Goal: Task Accomplishment & Management: Complete application form

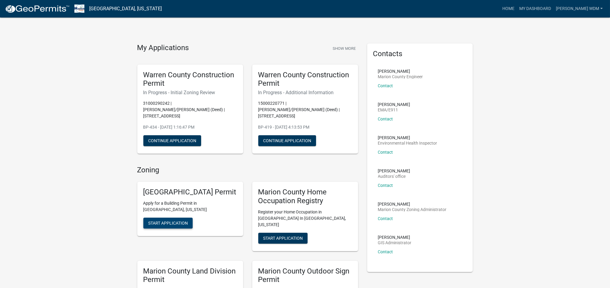
click at [168, 221] on span "Start Application" at bounding box center [168, 223] width 40 height 5
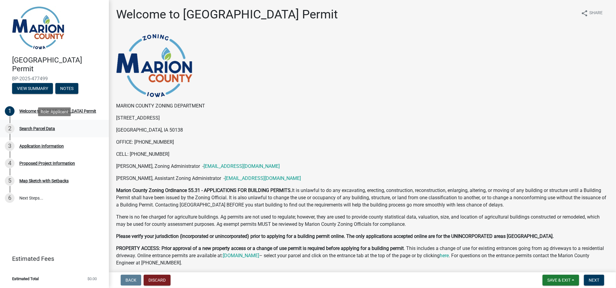
click at [28, 126] on div "2 Search Parcel Data" at bounding box center [52, 129] width 94 height 10
click at [14, 128] on div "2" at bounding box center [10, 129] width 10 height 10
click at [7, 128] on div "2" at bounding box center [10, 129] width 10 height 10
click at [28, 109] on div "Welcome to [GEOGRAPHIC_DATA] Permit" at bounding box center [57, 111] width 77 height 4
click at [25, 130] on div "Search Parcel Data" at bounding box center [37, 129] width 36 height 4
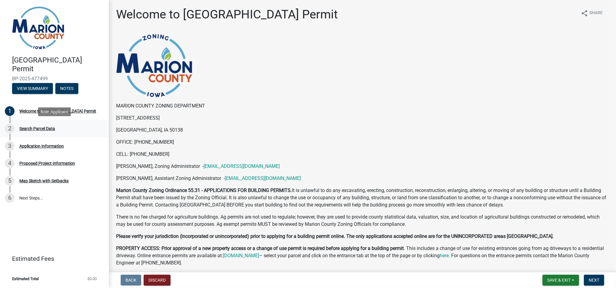
click at [26, 127] on div "Search Parcel Data" at bounding box center [37, 129] width 36 height 4
click at [592, 282] on span "Next" at bounding box center [593, 280] width 11 height 5
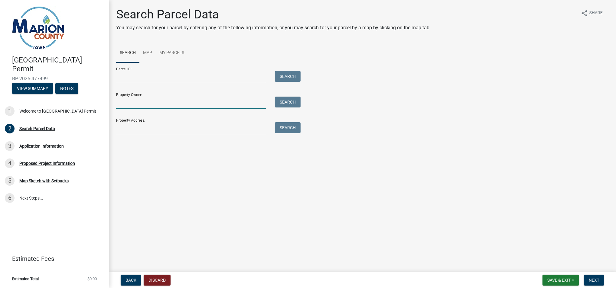
click at [178, 100] on input "Property Owner:" at bounding box center [191, 103] width 150 height 12
click at [169, 103] on input "[PERSON_NAME]" at bounding box center [191, 103] width 150 height 12
click at [290, 103] on button "Search" at bounding box center [288, 102] width 26 height 11
drag, startPoint x: 129, startPoint y: 103, endPoint x: 100, endPoint y: 105, distance: 28.8
click at [104, 105] on div "[GEOGRAPHIC_DATA] Permit BP-2025-477499 View Summary Notes 1 Welcome to [GEOGRA…" at bounding box center [308, 144] width 616 height 288
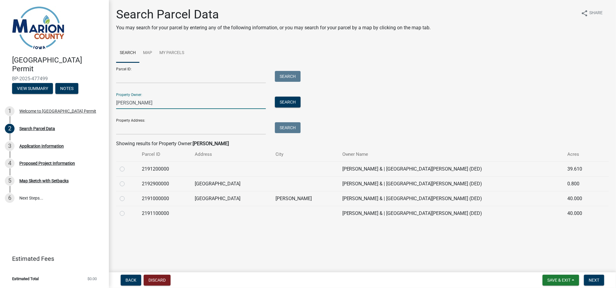
type input "[PERSON_NAME]"
click at [127, 195] on label at bounding box center [127, 195] width 0 height 0
click at [127, 197] on input "radio" at bounding box center [129, 197] width 4 height 4
radio input "true"
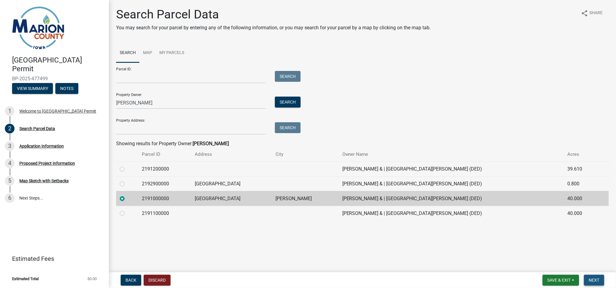
click at [592, 281] on span "Next" at bounding box center [593, 280] width 11 height 5
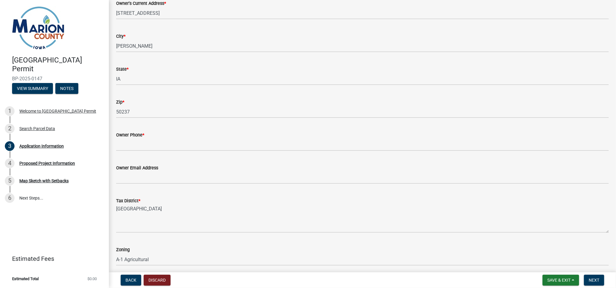
scroll to position [363, 0]
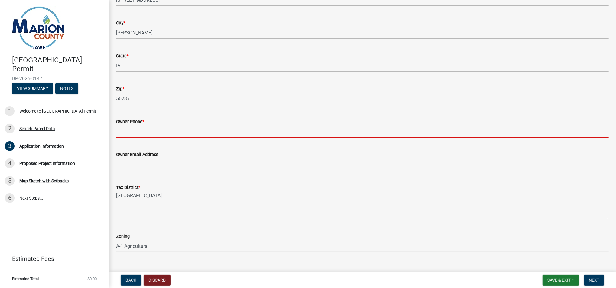
click at [176, 127] on input "Owner Phone *" at bounding box center [362, 131] width 492 height 12
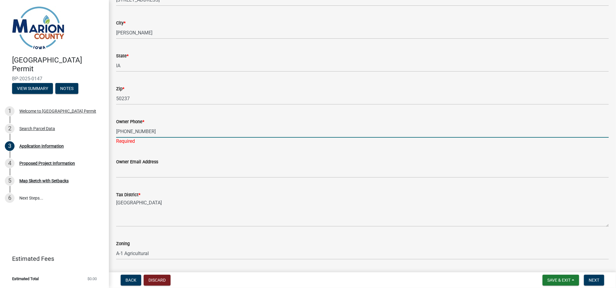
type input "515-552-0606"
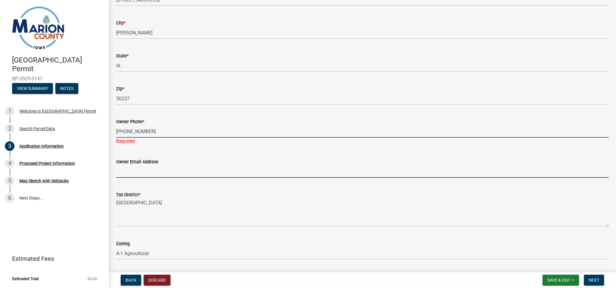
click at [167, 168] on input "Owner Email Address" at bounding box center [362, 172] width 492 height 12
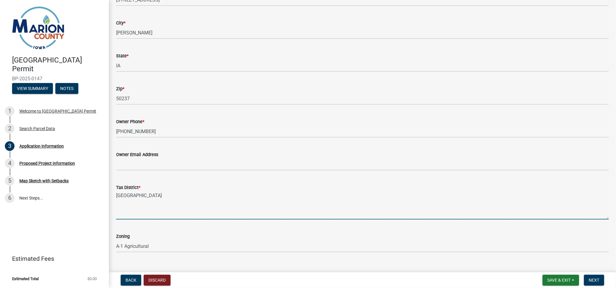
click at [288, 201] on textarea "RED ROCK PRAIRIE CITY BF" at bounding box center [362, 205] width 492 height 28
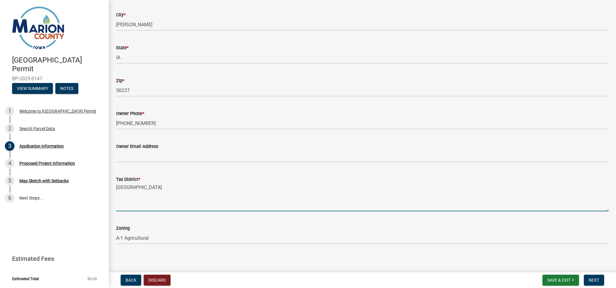
scroll to position [373, 0]
click at [596, 280] on span "Next" at bounding box center [593, 280] width 11 height 5
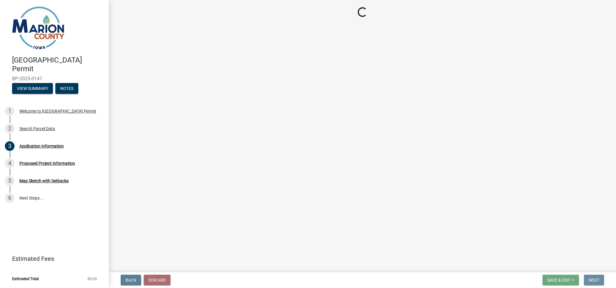
scroll to position [0, 0]
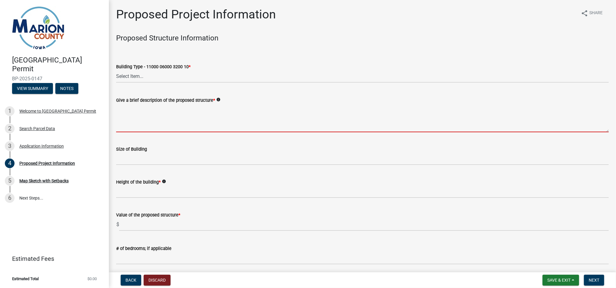
click at [220, 108] on textarea "Give a brief description of the proposed structure *" at bounding box center [362, 118] width 492 height 28
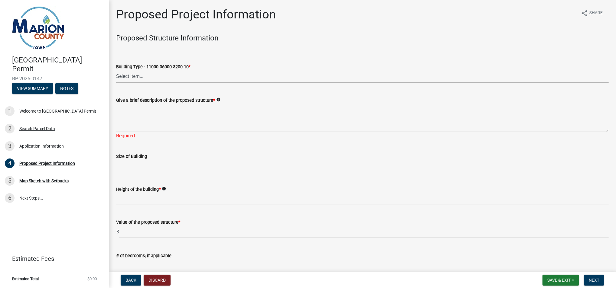
click at [152, 73] on select "Select Item... Dwellings - One Family Residential - 11000 06000 3200 10 Dwellin…" at bounding box center [362, 76] width 492 height 12
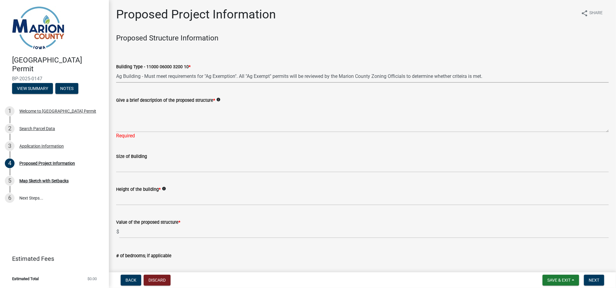
click at [116, 70] on select "Select Item... Dwellings - One Family Residential - 11000 06000 3200 10 Dwellin…" at bounding box center [362, 76] width 492 height 12
select select "fd713e42-9fa4-4e92-8662-fa539ec4b1a2"
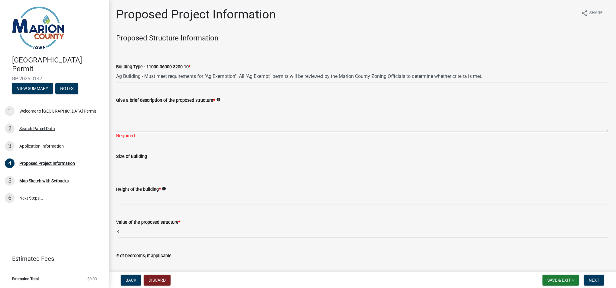
click at [148, 119] on textarea "Give a brief description of the proposed structure *" at bounding box center [362, 118] width 492 height 28
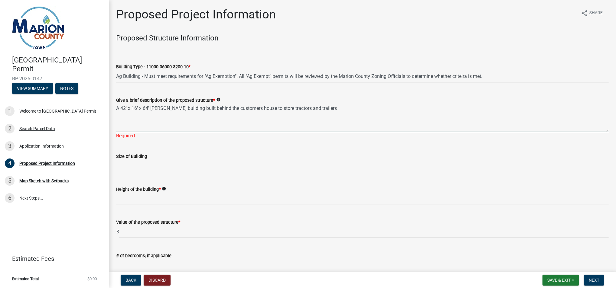
type textarea "A 42' x 16' x 64' Morton building built behind the customers house to store tra…"
click at [163, 157] on form "Size of Building" at bounding box center [362, 163] width 492 height 20
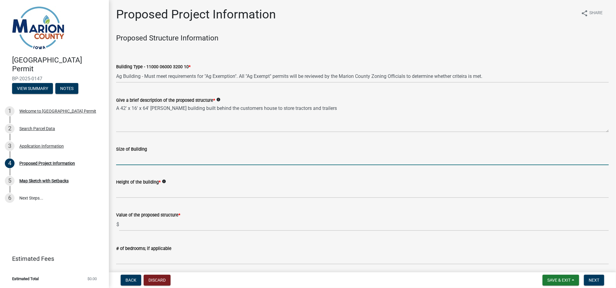
click at [163, 157] on input "Size of Building" at bounding box center [362, 159] width 492 height 12
type input "42x16x64"
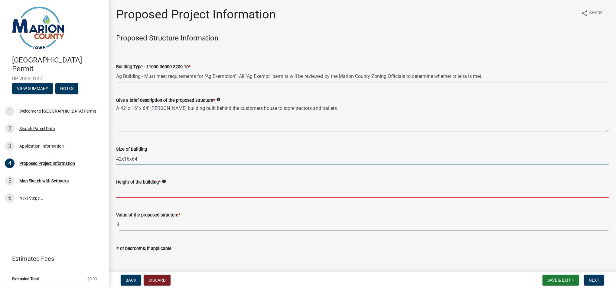
click at [166, 191] on input "Height of the building *" at bounding box center [362, 192] width 492 height 12
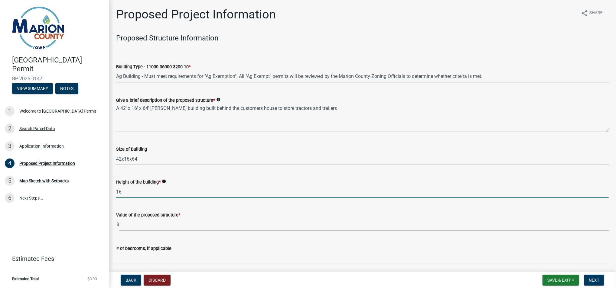
type input "16"
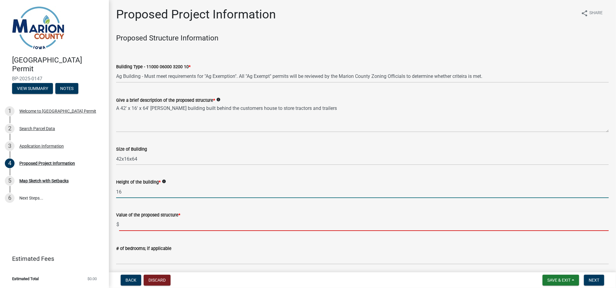
click at [163, 225] on input "text" at bounding box center [363, 225] width 489 height 12
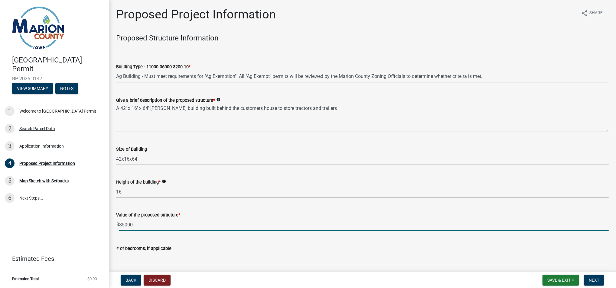
type input "85000"
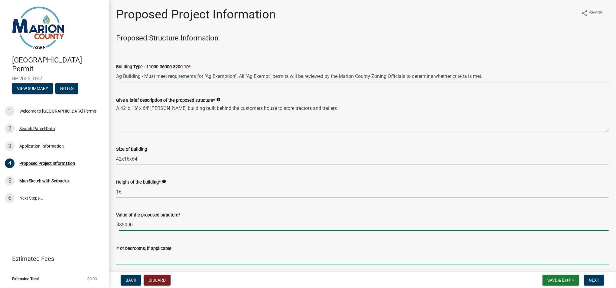
click at [183, 252] on input "text" at bounding box center [362, 258] width 492 height 12
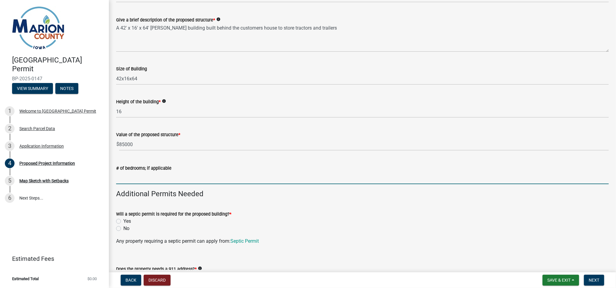
scroll to position [121, 0]
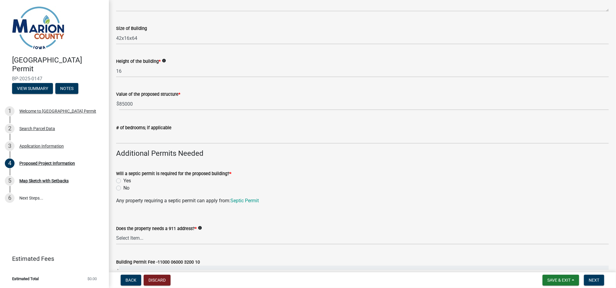
click at [123, 189] on label "No" at bounding box center [126, 188] width 6 height 7
click at [123, 189] on input "No" at bounding box center [125, 187] width 4 height 4
radio input "true"
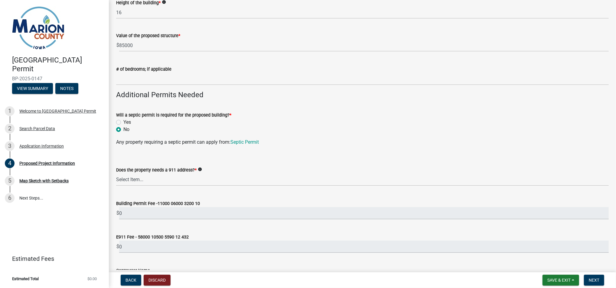
scroll to position [201, 0]
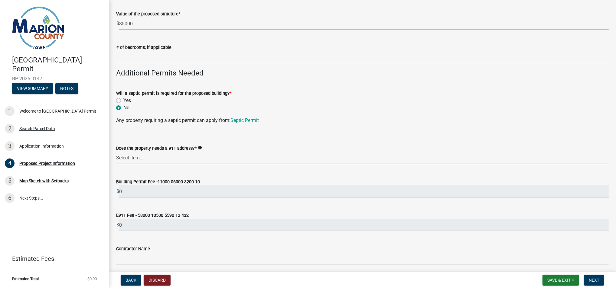
click at [175, 157] on select "Select Item... Yes No" at bounding box center [362, 158] width 492 height 12
click at [116, 152] on select "Select Item... Yes No" at bounding box center [362, 158] width 492 height 12
select select "7ee9b347-9d60-4880-bc15-13e3f262939b"
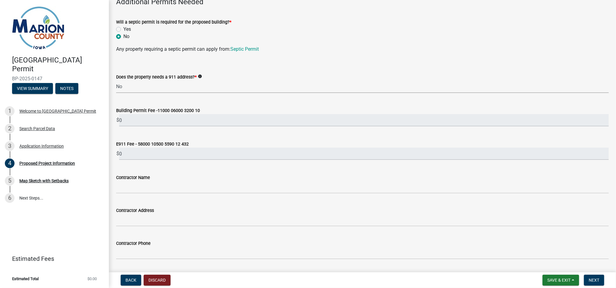
scroll to position [282, 0]
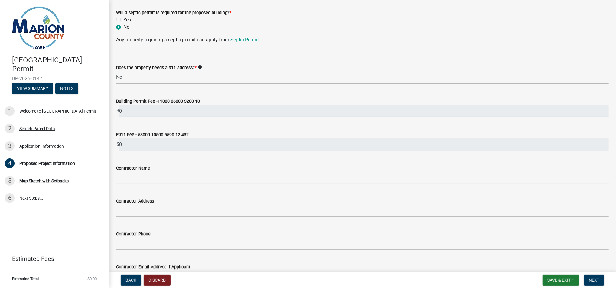
click at [145, 180] on input "Contractor Name" at bounding box center [362, 178] width 492 height 12
type input "Morton Buildings Inc"
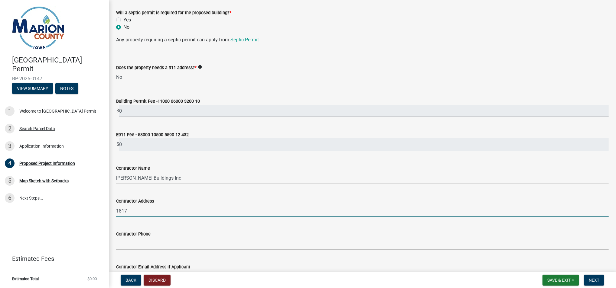
type input "1817 Industrial Cir"
type input "6418956660"
type input "chad.martin@mortonbuildings.com"
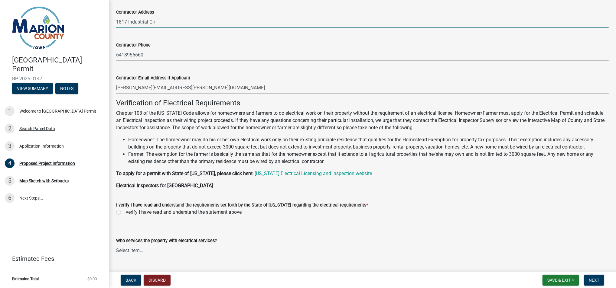
scroll to position [487, 0]
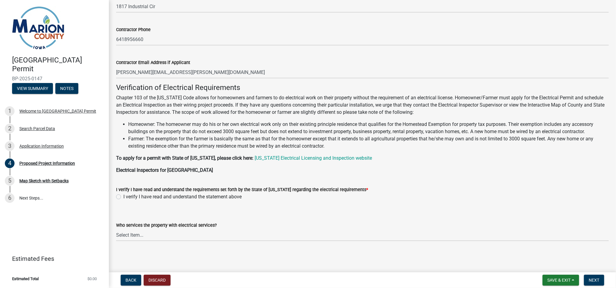
click at [123, 197] on label "I verify I have read and understand the statement above" at bounding box center [182, 196] width 118 height 7
click at [123, 197] on input "I verify I have read and understand the statement above" at bounding box center [125, 195] width 4 height 4
radio input "true"
click at [144, 236] on select "Select Item... Pella REC MidAmerican Energy Other" at bounding box center [362, 235] width 492 height 12
click at [149, 238] on select "Select Item... Pella REC MidAmerican Energy Other" at bounding box center [362, 235] width 492 height 12
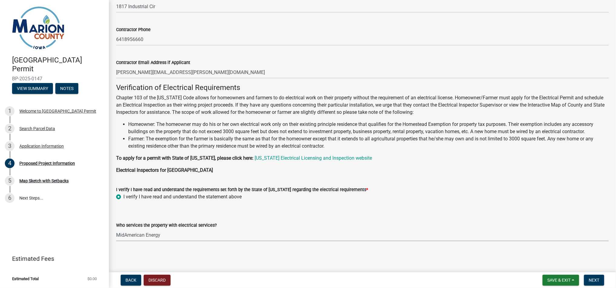
click at [116, 229] on select "Select Item... Pella REC MidAmerican Energy Other" at bounding box center [362, 235] width 492 height 12
select select "c01c0ffe-a9ad-46ba-80d8-07ee8e46f3b2"
click at [599, 279] on span "Next" at bounding box center [593, 280] width 11 height 5
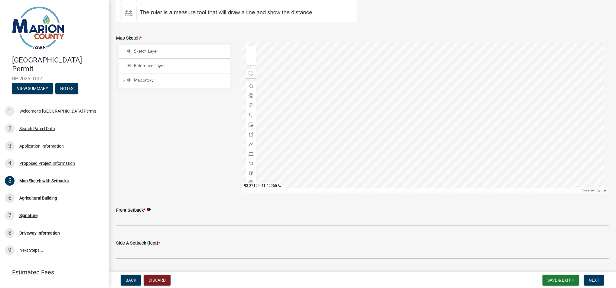
scroll to position [161, 0]
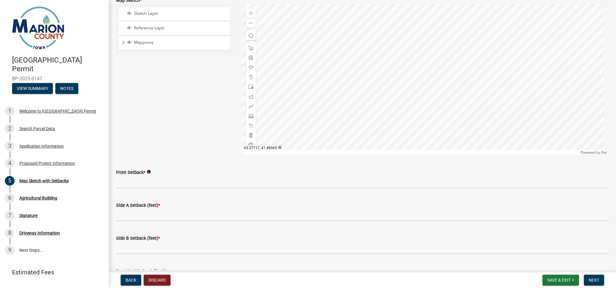
click at [402, 76] on div at bounding box center [424, 79] width 367 height 151
click at [390, 71] on div at bounding box center [424, 79] width 367 height 151
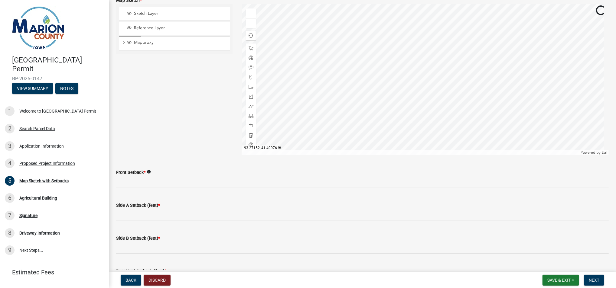
click at [390, 71] on div at bounding box center [424, 79] width 367 height 151
click at [367, 52] on div at bounding box center [424, 79] width 367 height 151
click at [156, 15] on span "Sketch Layer" at bounding box center [179, 13] width 95 height 5
click at [361, 51] on div at bounding box center [424, 79] width 367 height 151
click at [249, 106] on span at bounding box center [250, 106] width 5 height 5
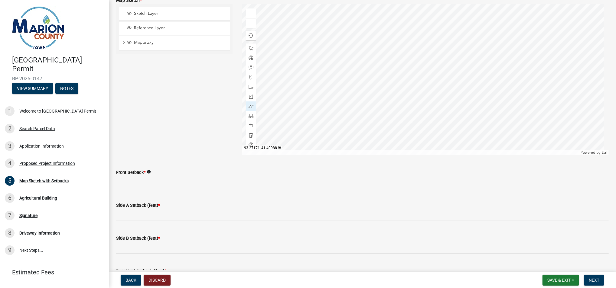
click at [362, 46] on div at bounding box center [424, 79] width 367 height 151
click at [136, 12] on span "Sketch Layer" at bounding box center [179, 13] width 95 height 5
click at [364, 52] on div at bounding box center [424, 79] width 367 height 151
click at [364, 51] on div at bounding box center [424, 79] width 367 height 151
click at [379, 52] on div at bounding box center [424, 79] width 367 height 151
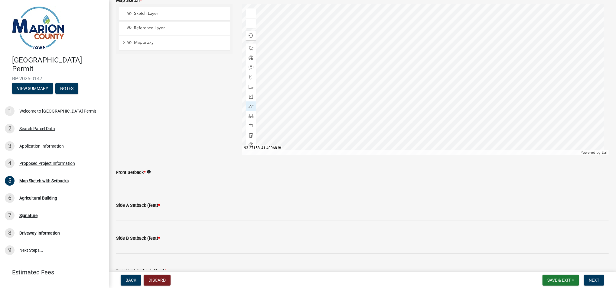
click at [382, 84] on div at bounding box center [424, 79] width 367 height 151
click at [363, 84] on div at bounding box center [424, 79] width 367 height 151
click at [365, 52] on div at bounding box center [424, 79] width 367 height 151
click at [334, 57] on div at bounding box center [424, 79] width 367 height 151
click at [248, 123] on div at bounding box center [251, 126] width 10 height 10
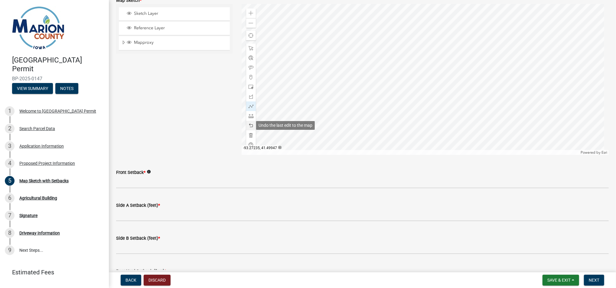
click at [248, 123] on div at bounding box center [251, 126] width 10 height 10
click at [352, 91] on div at bounding box center [424, 79] width 367 height 151
click at [334, 90] on div at bounding box center [424, 79] width 367 height 151
click at [335, 56] on div at bounding box center [424, 79] width 367 height 151
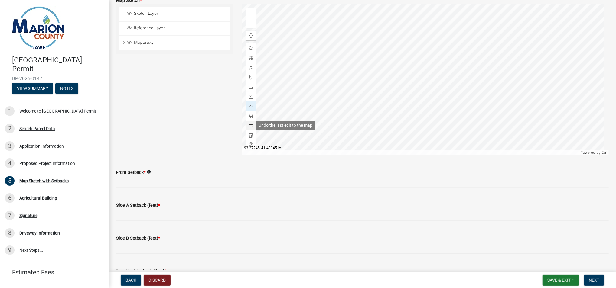
click at [248, 124] on span at bounding box center [250, 125] width 5 height 5
click at [248, 126] on span at bounding box center [250, 125] width 5 height 5
click at [356, 56] on div at bounding box center [424, 79] width 367 height 151
click at [249, 124] on span at bounding box center [250, 125] width 5 height 5
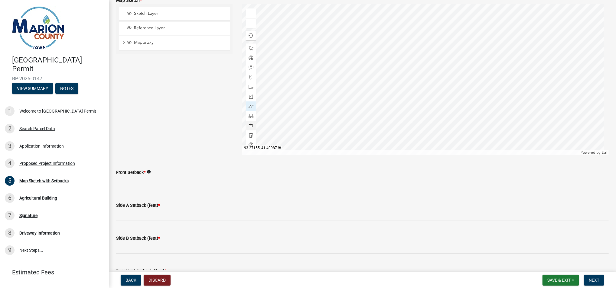
click at [361, 55] on div at bounding box center [424, 79] width 367 height 151
click at [361, 89] on div at bounding box center [424, 79] width 367 height 151
click at [340, 90] on div at bounding box center [424, 79] width 367 height 151
click at [339, 56] on div at bounding box center [424, 79] width 367 height 151
click at [163, 25] on span "Reference Layer" at bounding box center [179, 27] width 95 height 5
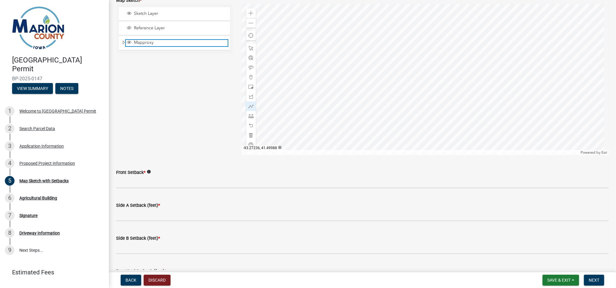
click at [162, 40] on span "Mapproxy" at bounding box center [179, 42] width 95 height 5
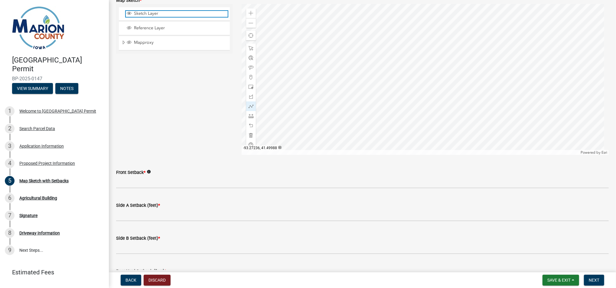
click at [163, 12] on span "Sketch Layer" at bounding box center [179, 13] width 95 height 5
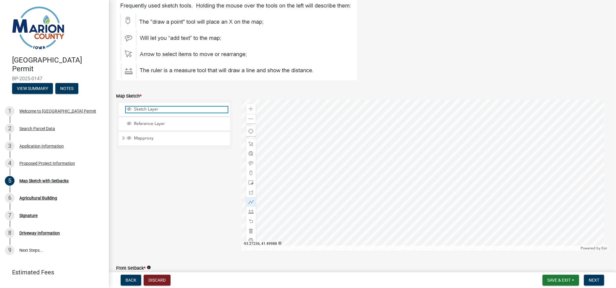
scroll to position [80, 0]
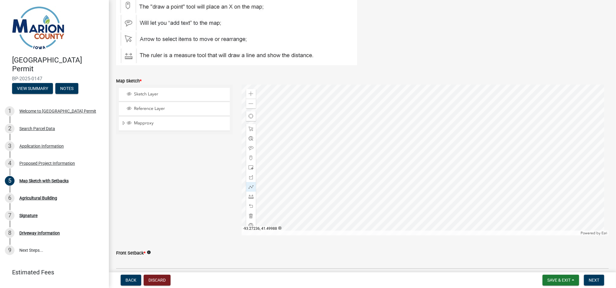
click at [172, 105] on div "Reference Layer" at bounding box center [174, 108] width 111 height 13
click at [147, 110] on span "Reference Layer" at bounding box center [179, 108] width 95 height 5
click at [144, 94] on span "Sketch Layer" at bounding box center [179, 94] width 95 height 5
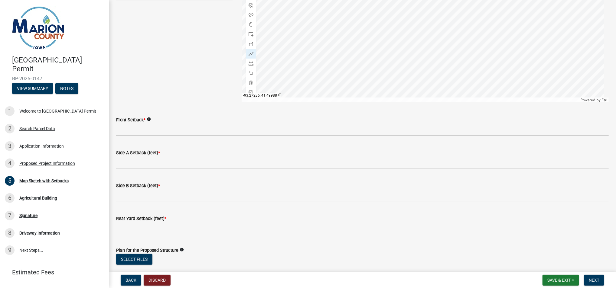
scroll to position [242, 0]
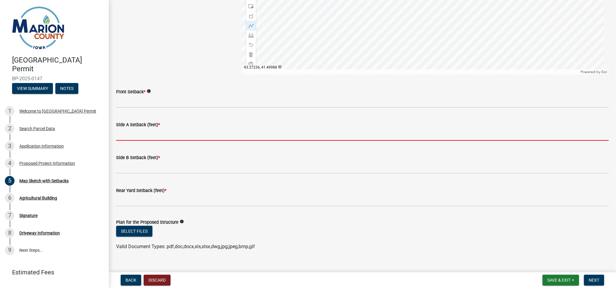
click at [141, 132] on input "Side A Setback (feet) *" at bounding box center [362, 134] width 492 height 12
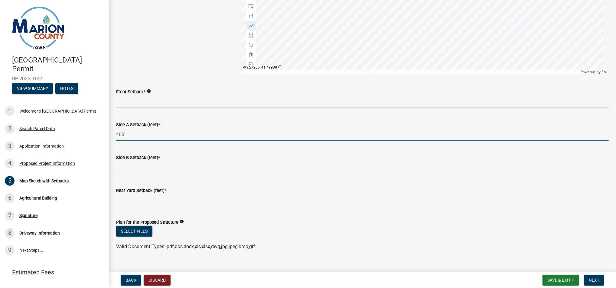
type input "400'"
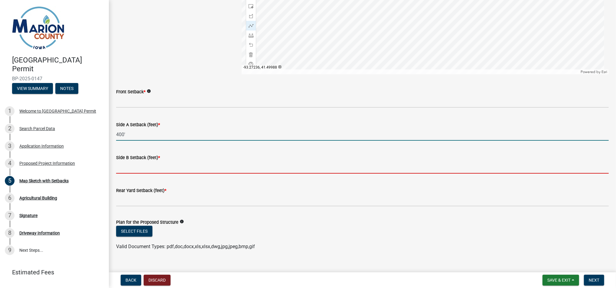
click at [129, 167] on input "Side B Setback (feet) *" at bounding box center [362, 167] width 492 height 12
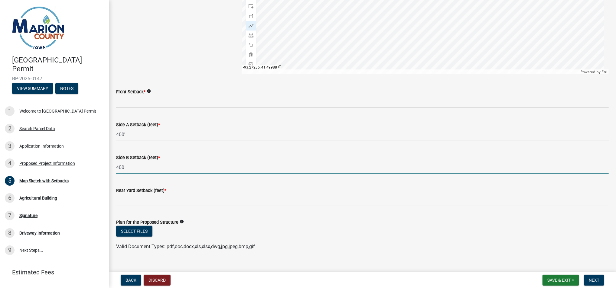
type input "400"
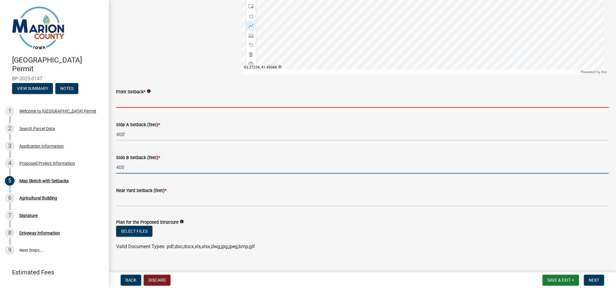
click at [128, 100] on input "Front Setback *" at bounding box center [362, 101] width 492 height 12
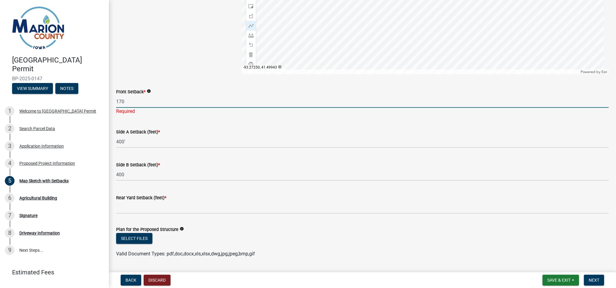
type input "170"
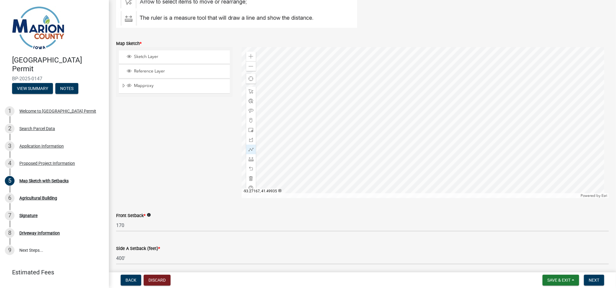
scroll to position [80, 0]
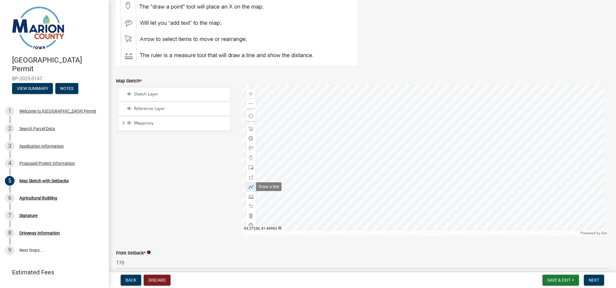
click at [248, 186] on span at bounding box center [250, 187] width 5 height 5
click at [25, 164] on div "Proposed Project Information" at bounding box center [47, 163] width 56 height 4
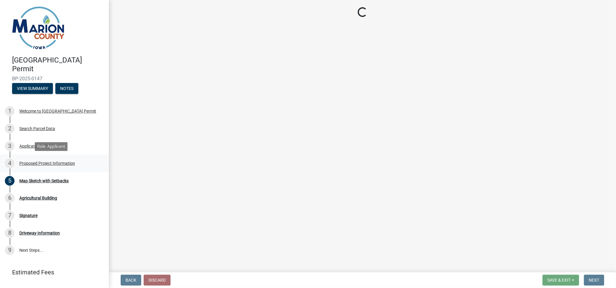
scroll to position [0, 0]
select select "fd713e42-9fa4-4e92-8662-fa539ec4b1a2"
select select "7ee9b347-9d60-4880-bc15-13e3f262939b"
select select "c01c0ffe-a9ad-46ba-80d8-07ee8e46f3b2"
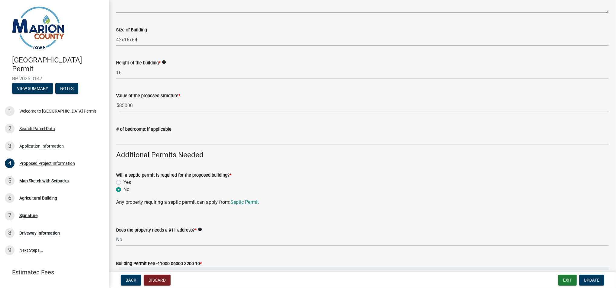
scroll to position [121, 0]
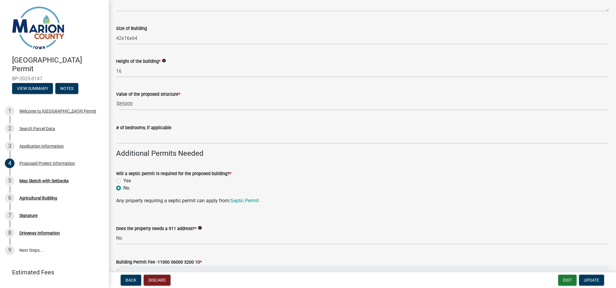
click at [162, 60] on icon "info" at bounding box center [164, 61] width 4 height 4
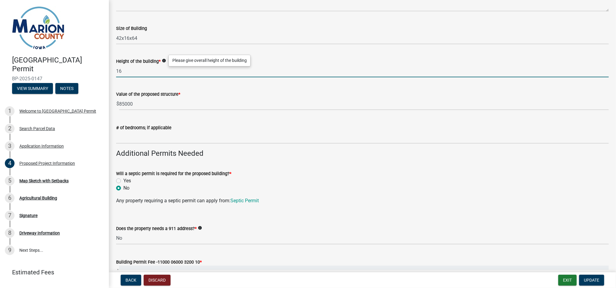
drag, startPoint x: 126, startPoint y: 71, endPoint x: 85, endPoint y: 72, distance: 41.1
click at [85, 71] on div "Marion County Building Permit BP-2025-0147 View Summary Notes 1 Welcome to Mari…" at bounding box center [308, 144] width 616 height 288
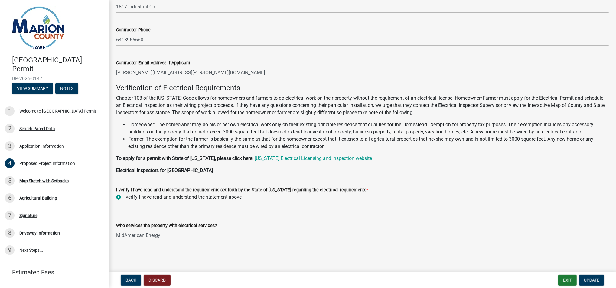
scroll to position [487, 0]
type input "25"
click at [594, 281] on span "Update" at bounding box center [591, 280] width 15 height 5
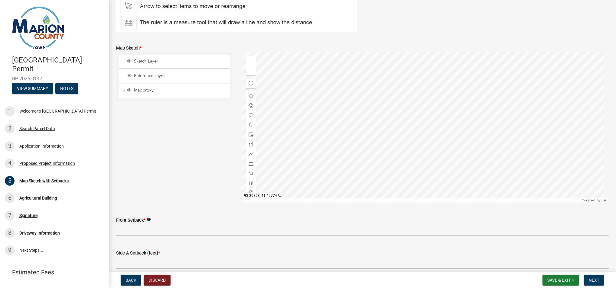
scroll to position [154, 0]
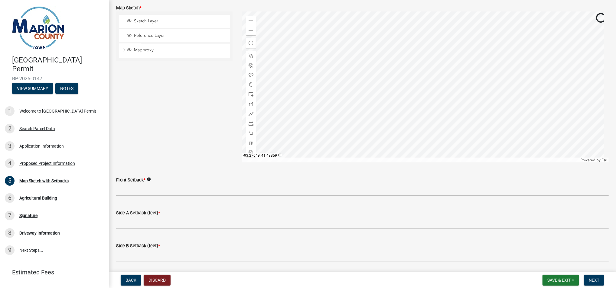
click at [312, 57] on div at bounding box center [424, 86] width 367 height 151
drag, startPoint x: 513, startPoint y: 178, endPoint x: 496, endPoint y: 65, distance: 114.3
click at [496, 65] on div at bounding box center [424, 86] width 367 height 151
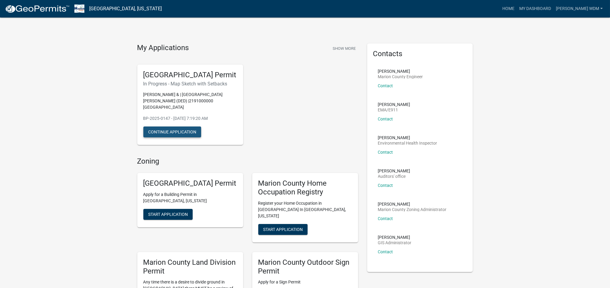
click at [174, 134] on button "Continue Application" at bounding box center [172, 132] width 58 height 11
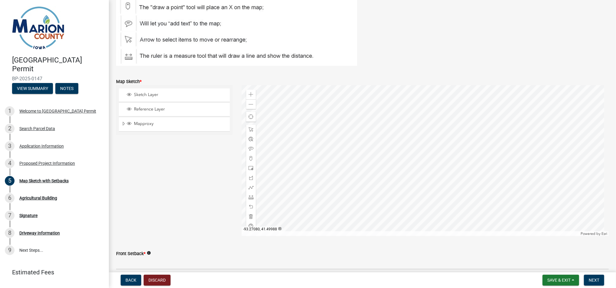
scroll to position [121, 0]
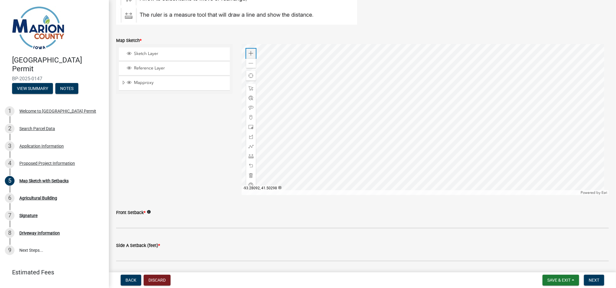
click at [249, 52] on span at bounding box center [250, 53] width 5 height 5
click at [434, 108] on div at bounding box center [424, 119] width 367 height 151
click at [399, 121] on div at bounding box center [424, 119] width 367 height 151
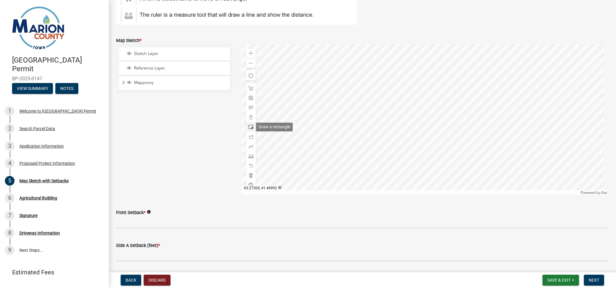
click at [249, 125] on span at bounding box center [250, 127] width 5 height 5
click at [406, 98] on div at bounding box center [424, 119] width 367 height 151
click at [424, 115] on div at bounding box center [424, 119] width 367 height 151
click at [248, 165] on span at bounding box center [250, 165] width 5 height 5
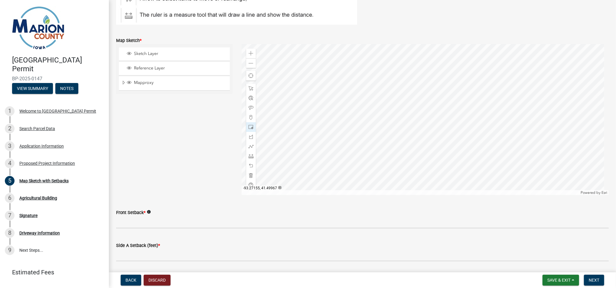
click at [428, 131] on div at bounding box center [424, 119] width 367 height 151
click at [185, 113] on div "Sketch Layer Reference Layer Mapproxy Surveys Townships Political Townships Tow…" at bounding box center [174, 119] width 125 height 151
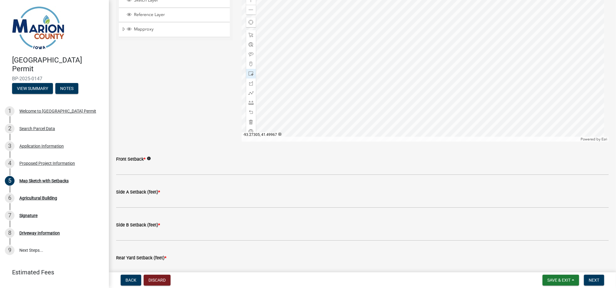
scroll to position [201, 0]
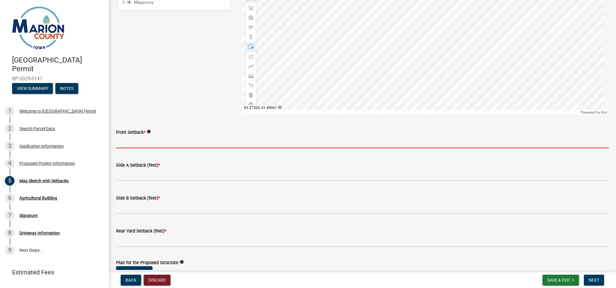
click at [144, 142] on input "Front Setback *" at bounding box center [362, 142] width 492 height 12
type input "170"
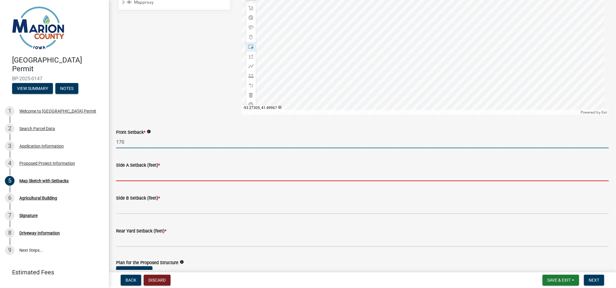
type input "400'"
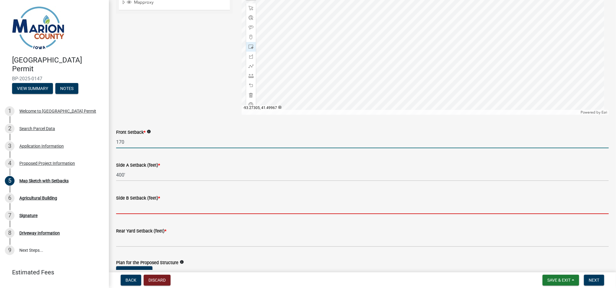
type input "400"
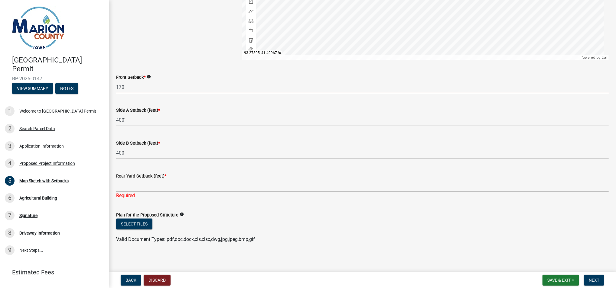
scroll to position [258, 0]
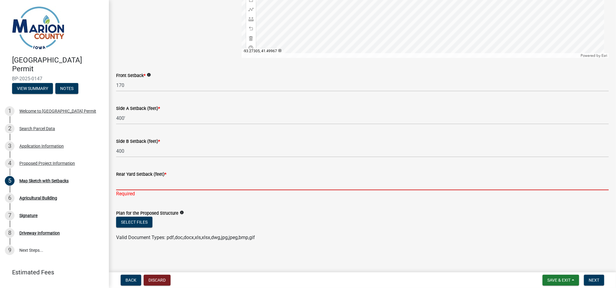
click at [147, 184] on input "Rear Yard Setback (feet) *" at bounding box center [362, 184] width 492 height 12
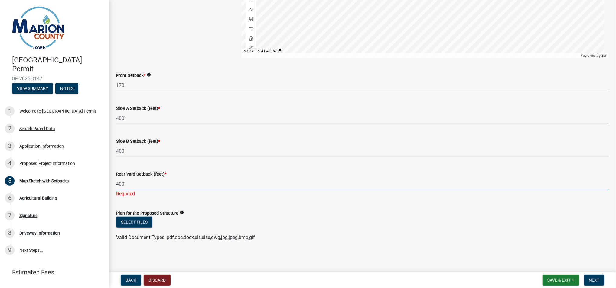
type input "400'"
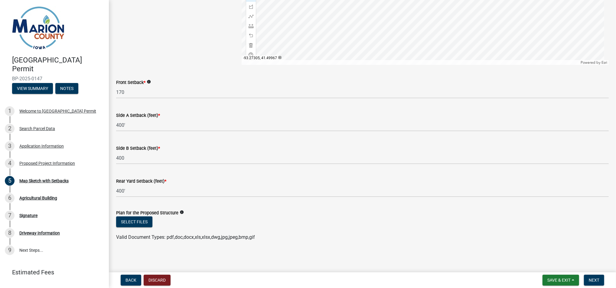
click at [224, 206] on form "Plan for the Proposed Structure info Select files Valid Document Types: pdf,doc…" at bounding box center [362, 221] width 492 height 39
click at [139, 221] on button "Select files" at bounding box center [134, 222] width 36 height 11
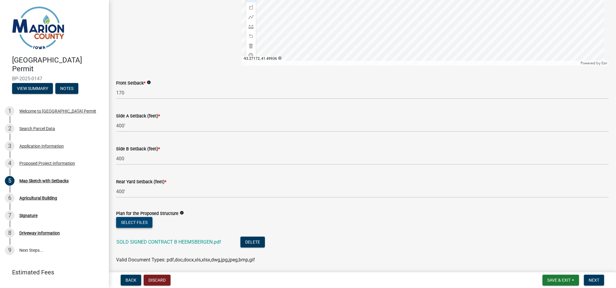
scroll to position [273, 0]
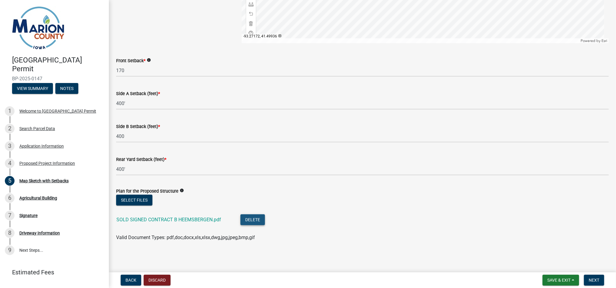
click at [250, 218] on button "Delete" at bounding box center [252, 220] width 24 height 11
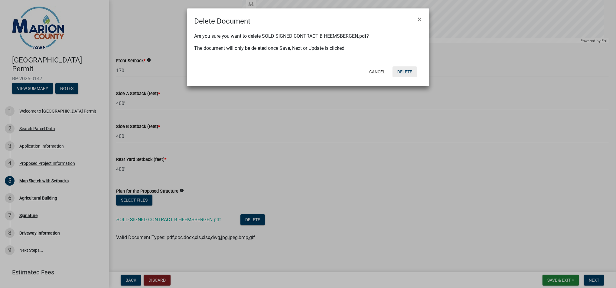
click at [403, 69] on button "Delete" at bounding box center [404, 71] width 24 height 11
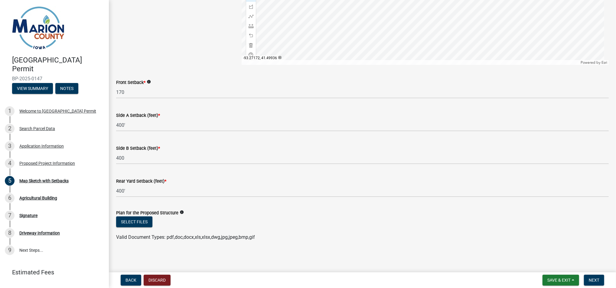
scroll to position [251, 0]
click at [129, 219] on button "Select files" at bounding box center [134, 222] width 36 height 11
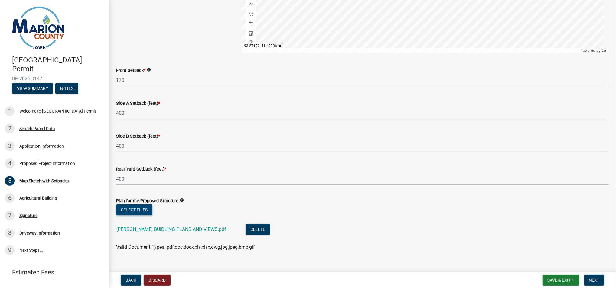
scroll to position [273, 0]
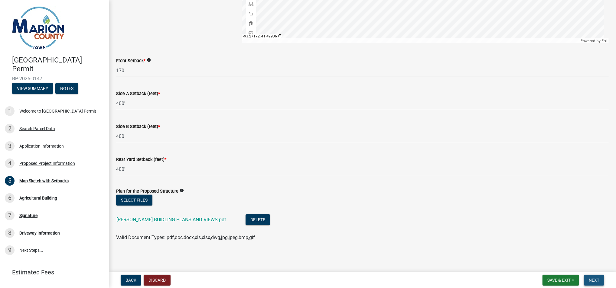
click at [588, 277] on button "Next" at bounding box center [594, 280] width 20 height 11
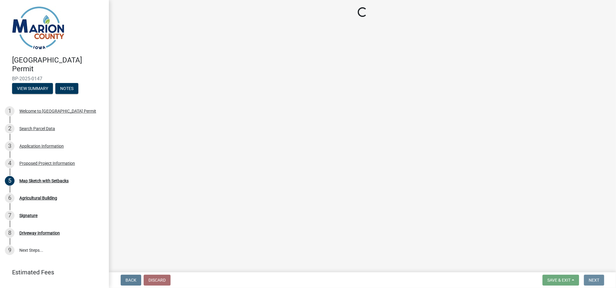
scroll to position [0, 0]
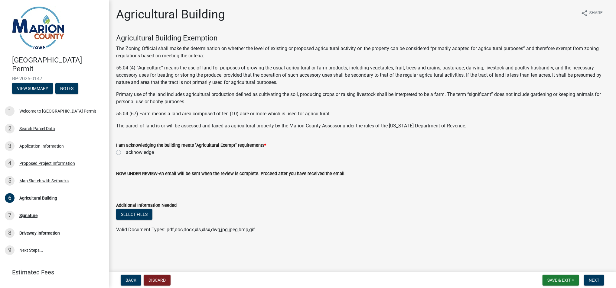
click at [123, 152] on label "I acknowledge" at bounding box center [138, 152] width 31 height 7
click at [123, 152] on input "I acknowledge" at bounding box center [125, 151] width 4 height 4
radio input "true"
click at [600, 279] on button "Next" at bounding box center [594, 280] width 20 height 11
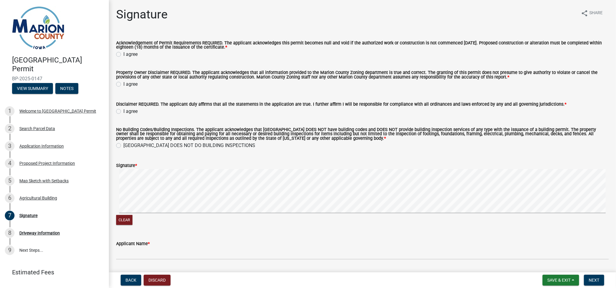
click at [115, 56] on div "Acknowledgement of Permit Requirements REQUIRED. The applicant acknowledges thi…" at bounding box center [362, 46] width 501 height 24
click at [123, 54] on label "I agree" at bounding box center [130, 54] width 14 height 7
click at [123, 54] on input "I agree" at bounding box center [125, 53] width 4 height 4
radio input "true"
click at [123, 85] on label "I agree" at bounding box center [130, 84] width 14 height 7
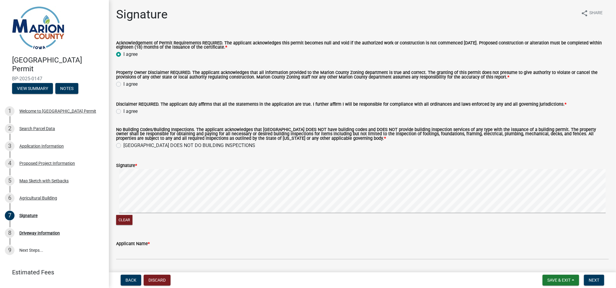
click at [123, 85] on input "I agree" at bounding box center [125, 83] width 4 height 4
radio input "true"
click at [123, 112] on label "I agree" at bounding box center [130, 111] width 14 height 7
click at [123, 112] on input "I agree" at bounding box center [125, 110] width 4 height 4
radio input "true"
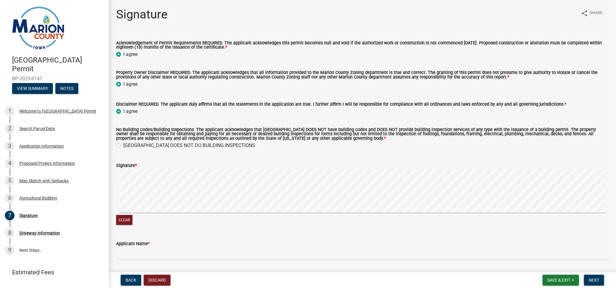
click at [123, 147] on label "MARION COUNTY DOES NOT DO BUILDING INSPECTIONS" at bounding box center [189, 145] width 132 height 7
click at [123, 146] on input "MARION COUNTY DOES NOT DO BUILDING INSPECTIONS" at bounding box center [125, 144] width 4 height 4
radio input "true"
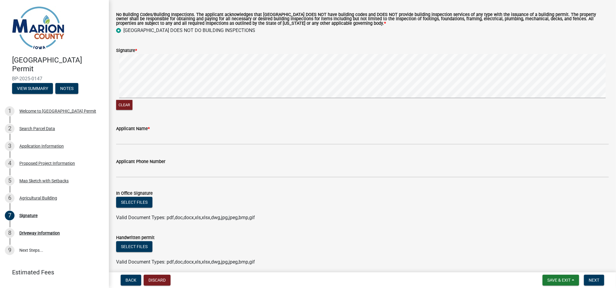
scroll to position [121, 0]
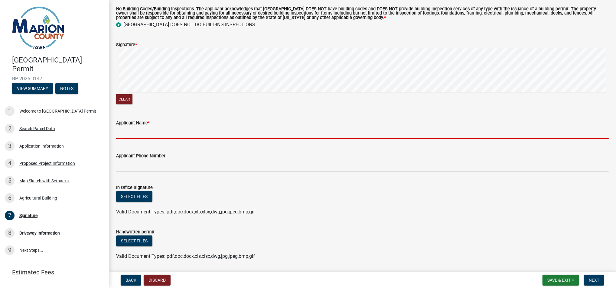
click at [169, 128] on input "Applicant Name *" at bounding box center [362, 133] width 492 height 12
type input "Chad Martin"
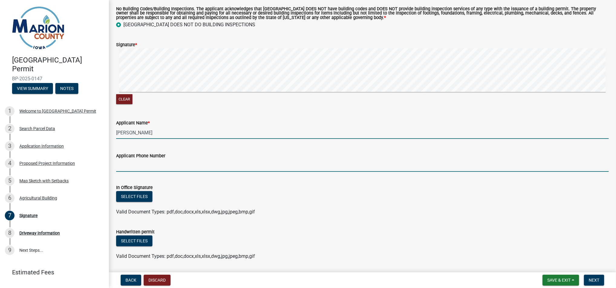
click at [162, 165] on input "Applicant Phone Number" at bounding box center [362, 166] width 492 height 12
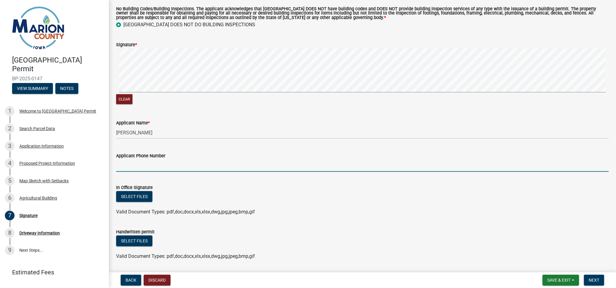
type input "6418956660"
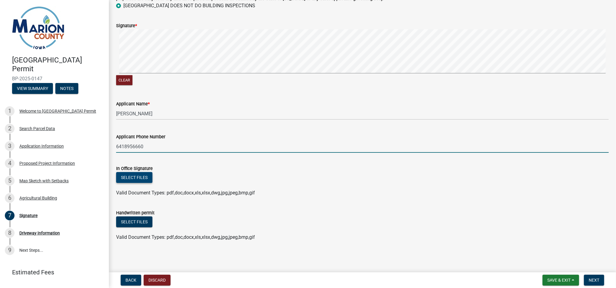
click at [136, 174] on button "Select files" at bounding box center [134, 177] width 36 height 11
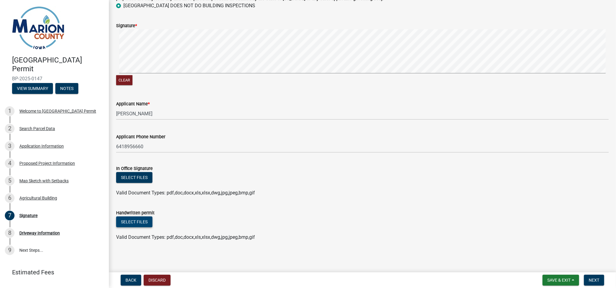
click at [139, 221] on button "Select files" at bounding box center [134, 222] width 36 height 11
click at [592, 280] on span "Next" at bounding box center [593, 280] width 11 height 5
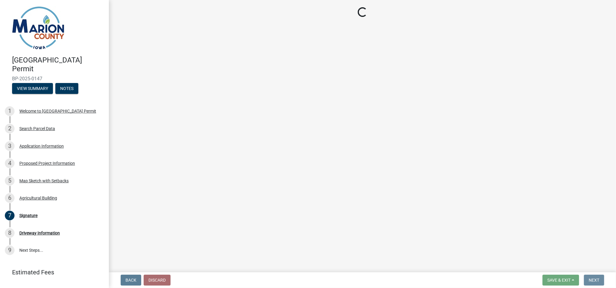
scroll to position [0, 0]
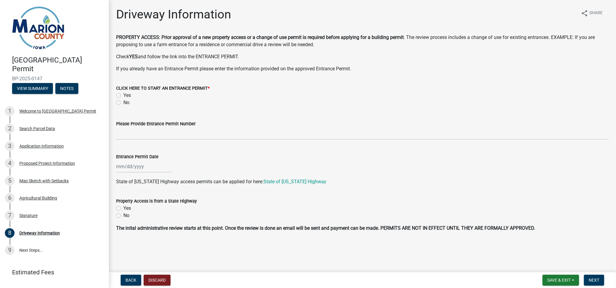
click at [123, 103] on label "No" at bounding box center [126, 102] width 6 height 7
click at [123, 103] on input "No" at bounding box center [125, 101] width 4 height 4
radio input "true"
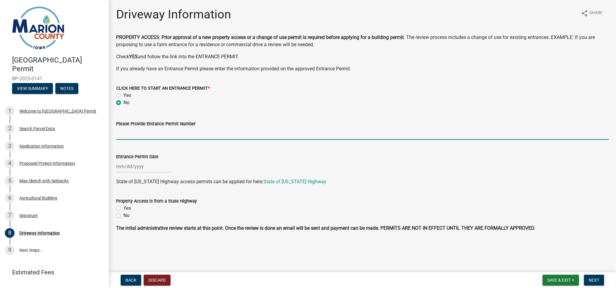
click at [139, 129] on input "Please Provide Entrance Permit Number" at bounding box center [362, 134] width 492 height 12
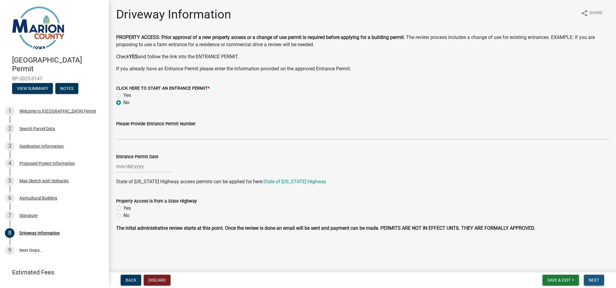
click at [595, 279] on span "Next" at bounding box center [593, 280] width 11 height 5
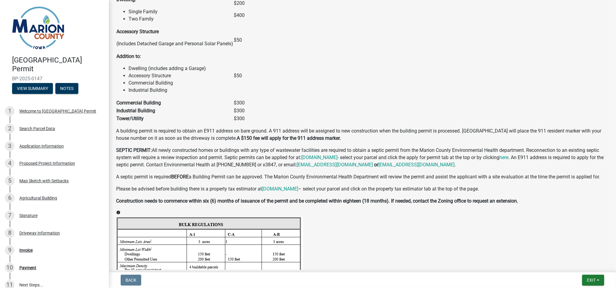
scroll to position [564, 0]
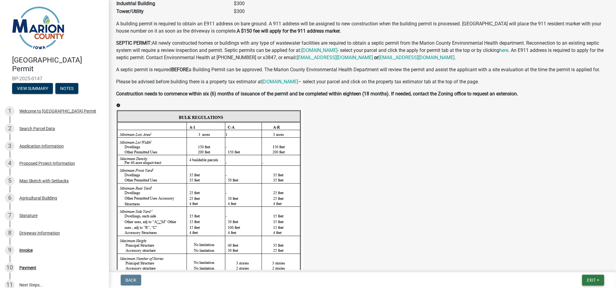
click at [589, 280] on span "Exit" at bounding box center [591, 280] width 9 height 5
click at [570, 263] on button "Save & Exit" at bounding box center [579, 264] width 48 height 15
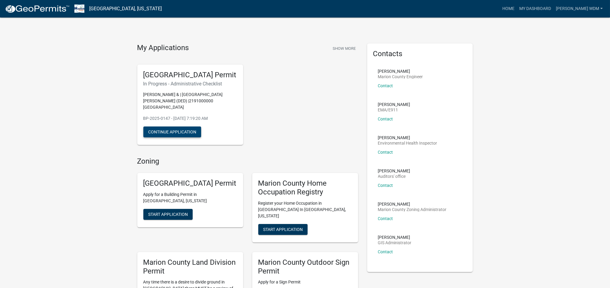
click at [171, 131] on button "Continue Application" at bounding box center [172, 132] width 58 height 11
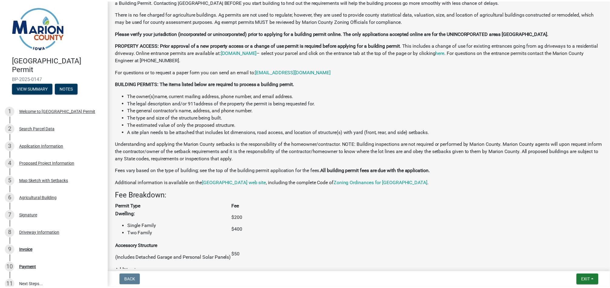
scroll to position [282, 0]
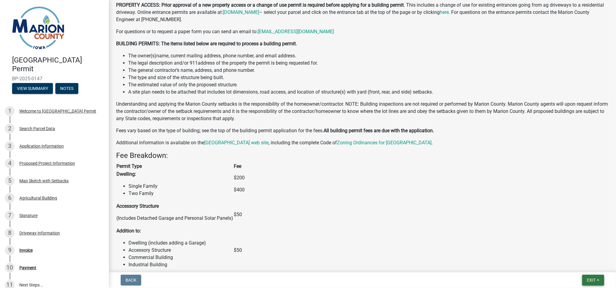
click at [592, 280] on span "Exit" at bounding box center [591, 280] width 9 height 5
click at [567, 267] on button "Save & Exit" at bounding box center [579, 264] width 48 height 15
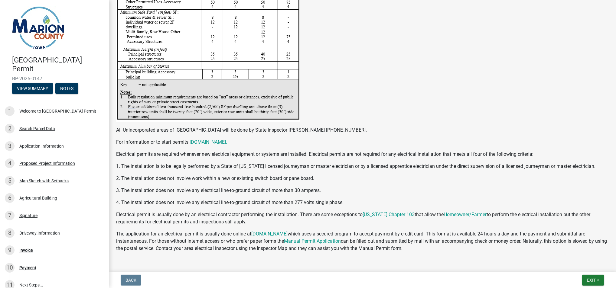
scroll to position [1068, 0]
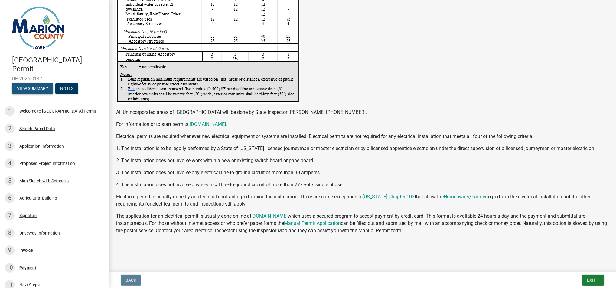
click at [28, 85] on button "View Summary" at bounding box center [32, 88] width 41 height 11
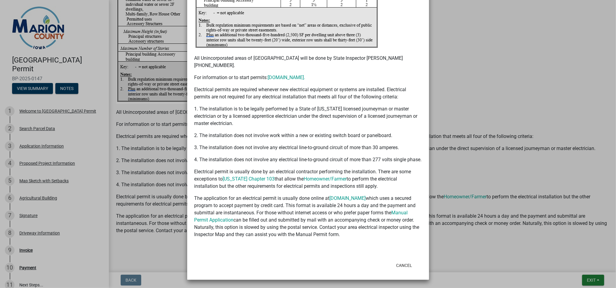
scroll to position [1309, 0]
click at [157, 254] on ngb-modal-window "Summary × Printer Friendly Welcome to [GEOGRAPHIC_DATA] Permit Search Parcel Da…" at bounding box center [308, 144] width 616 height 288
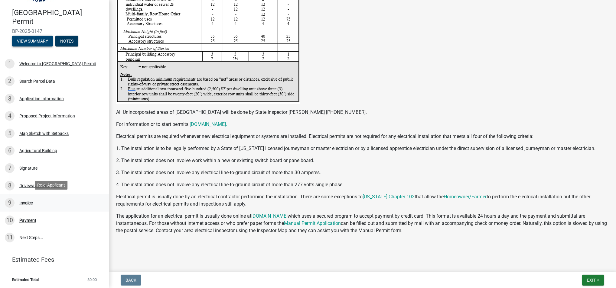
scroll to position [48, 0]
click at [31, 151] on div "Agricultural Building" at bounding box center [38, 150] width 38 height 4
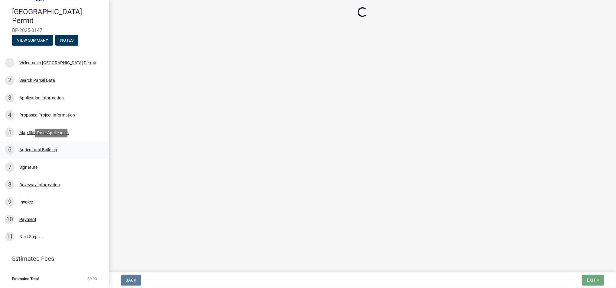
scroll to position [0, 0]
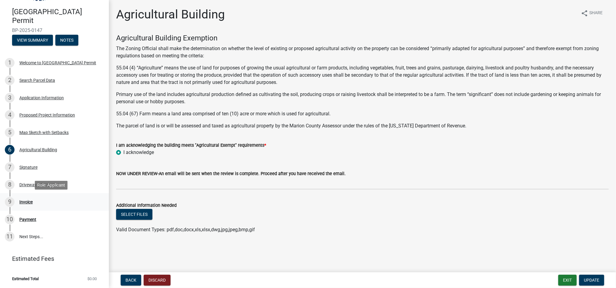
click at [27, 202] on div "Invoice" at bounding box center [25, 202] width 13 height 4
click at [8, 201] on div "9" at bounding box center [10, 202] width 10 height 10
click at [11, 218] on div "10" at bounding box center [10, 220] width 10 height 10
click at [10, 235] on div "11" at bounding box center [10, 237] width 10 height 10
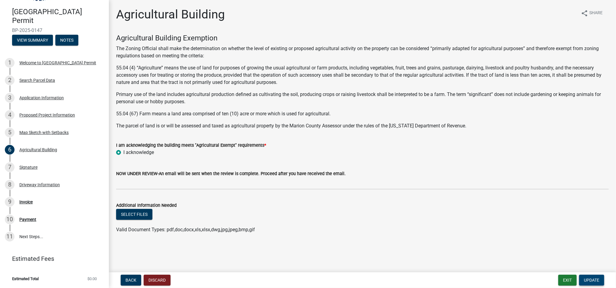
click at [588, 278] on span "Update" at bounding box center [591, 280] width 15 height 5
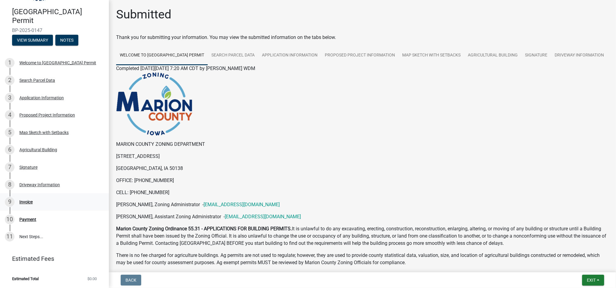
click at [27, 200] on div "Invoice" at bounding box center [25, 202] width 13 height 4
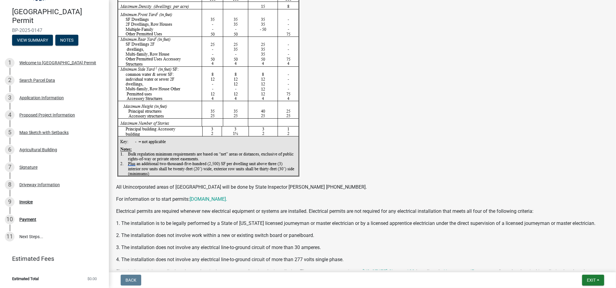
scroll to position [1068, 0]
